Goal: Information Seeking & Learning: Compare options

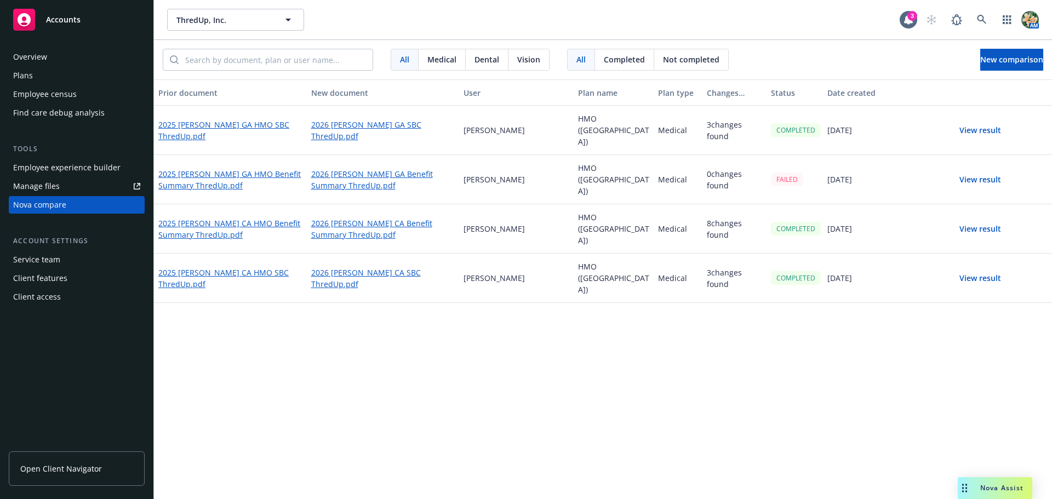
click at [995, 230] on button "View result" at bounding box center [980, 229] width 77 height 22
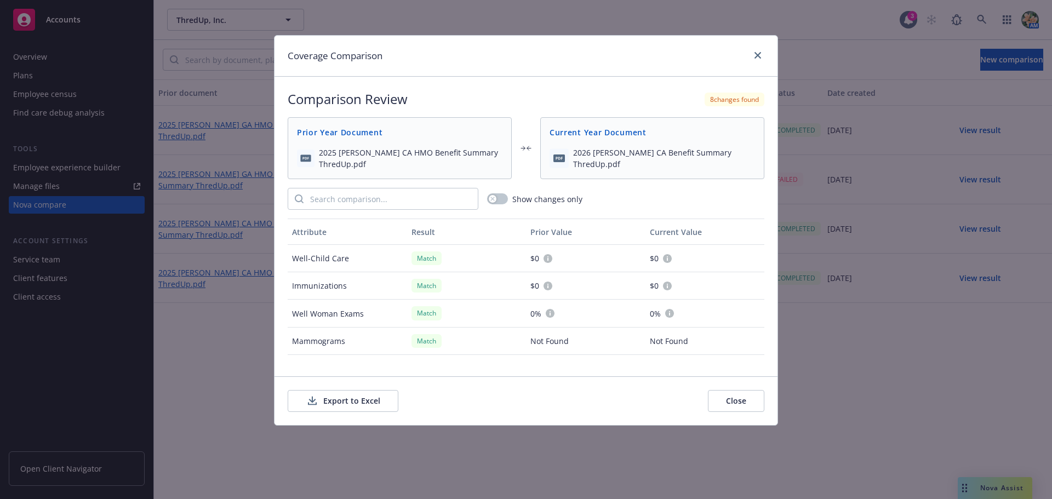
scroll to position [383, 0]
click at [758, 56] on icon "close" at bounding box center [757, 55] width 7 height 7
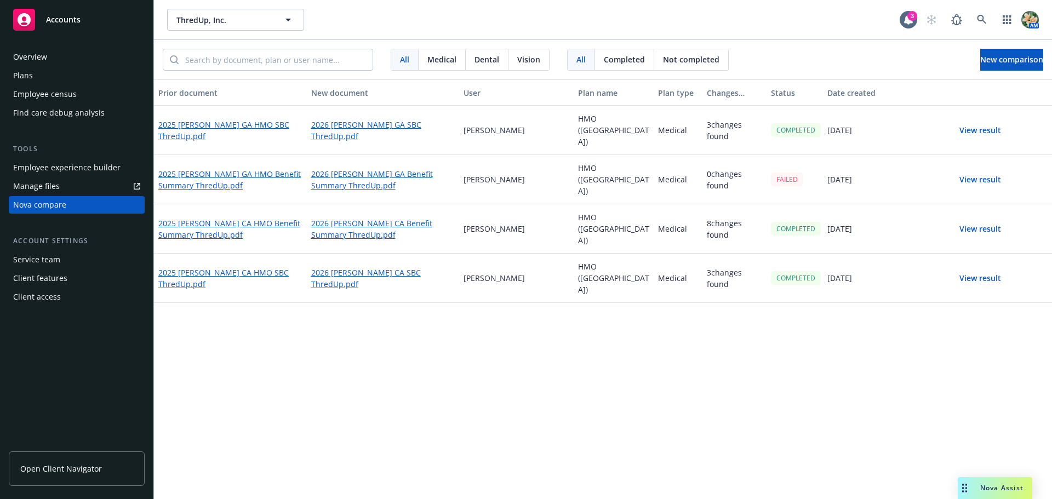
click at [969, 233] on button "View result" at bounding box center [980, 229] width 77 height 22
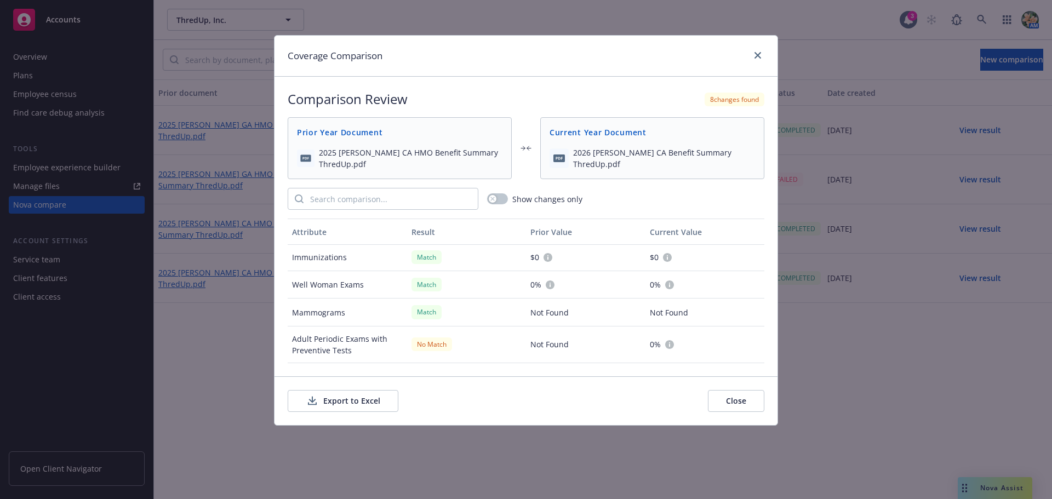
scroll to position [383, 0]
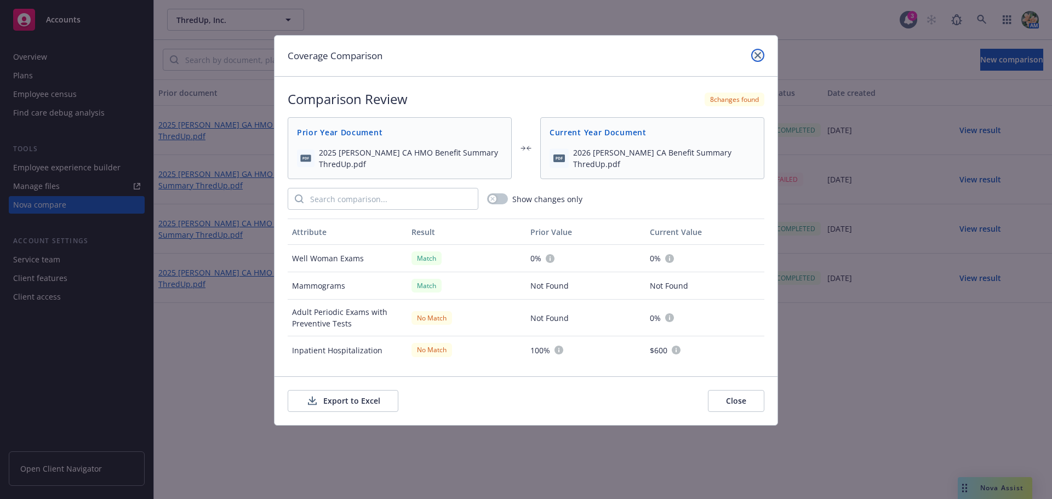
click at [759, 56] on icon "close" at bounding box center [757, 55] width 7 height 7
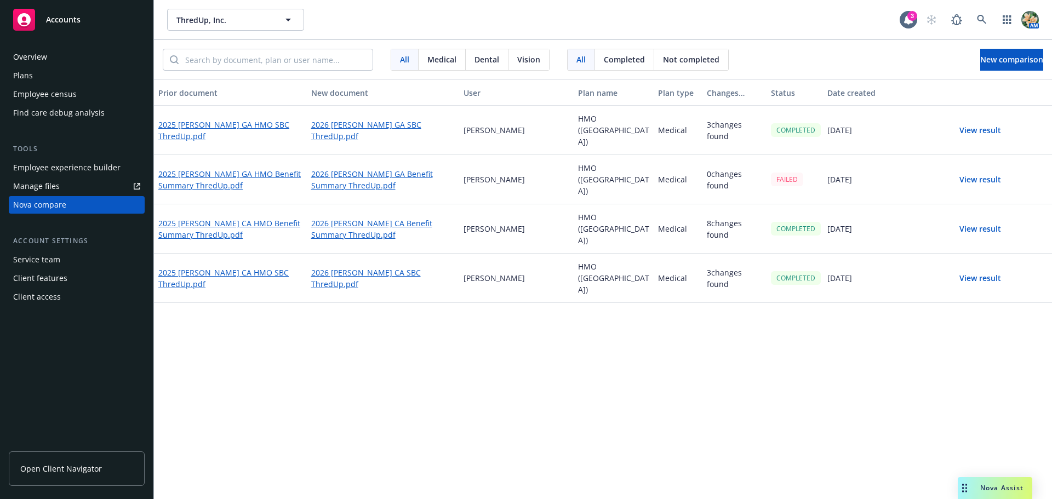
click at [974, 229] on button "View result" at bounding box center [980, 229] width 77 height 22
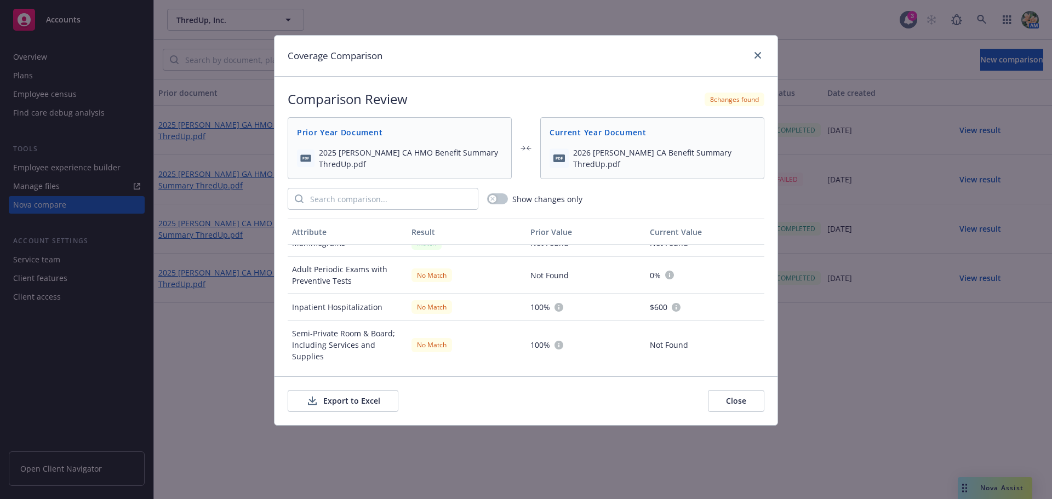
scroll to position [438, 0]
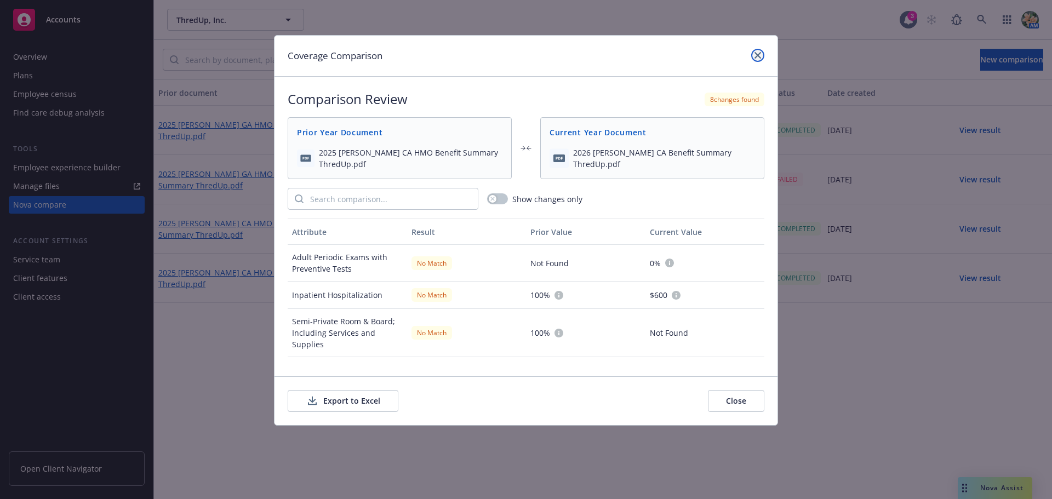
click at [753, 56] on link "close" at bounding box center [757, 55] width 13 height 13
